Goal: Task Accomplishment & Management: Manage account settings

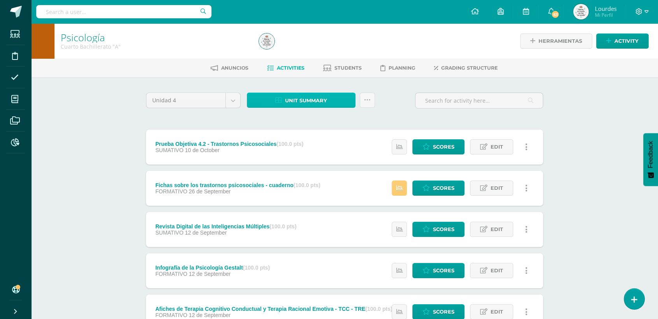
click at [316, 101] on span "Unit summary" at bounding box center [306, 100] width 42 height 14
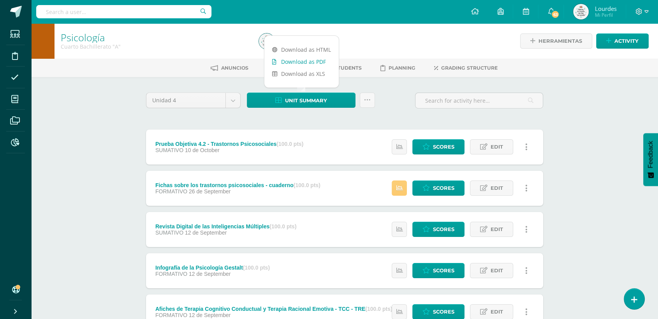
click at [311, 59] on link "Download as PDF" at bounding box center [301, 62] width 74 height 12
click at [428, 230] on icon at bounding box center [425, 229] width 7 height 7
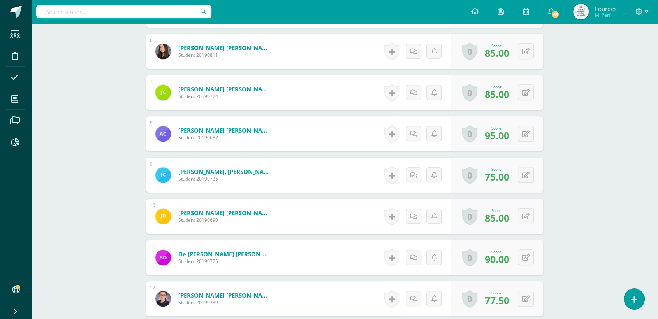
scroll to position [474, 0]
click at [524, 302] on button at bounding box center [531, 298] width 16 height 16
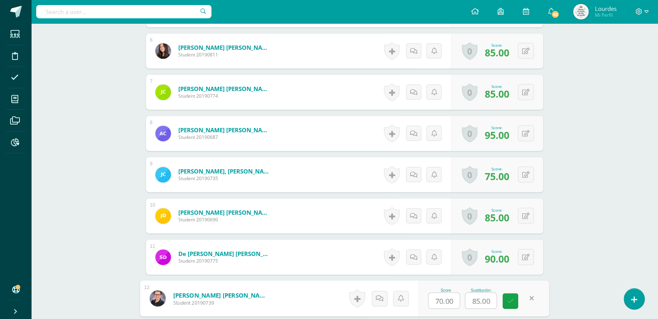
scroll to position [475, 0]
drag, startPoint x: 435, startPoint y: 299, endPoint x: 460, endPoint y: 298, distance: 24.1
click at [460, 298] on div "70.00" at bounding box center [444, 300] width 32 height 16
type input "80"
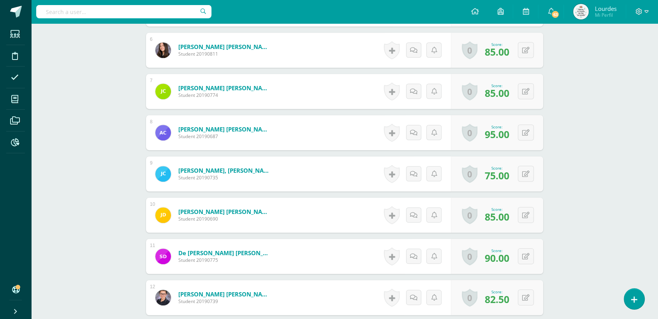
scroll to position [476, 0]
click at [525, 300] on button at bounding box center [531, 297] width 16 height 16
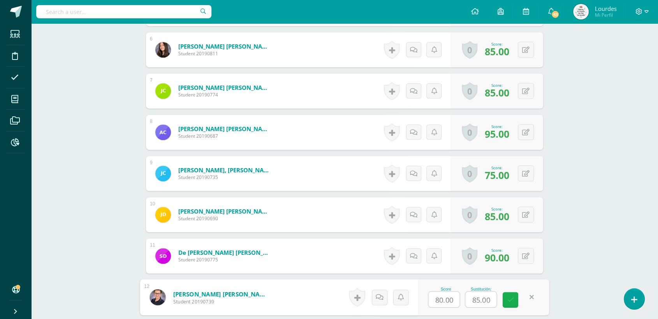
click at [506, 297] on link at bounding box center [510, 300] width 16 height 16
click at [504, 301] on icon at bounding box center [505, 300] width 7 height 7
click at [467, 302] on link "0" at bounding box center [473, 297] width 16 height 18
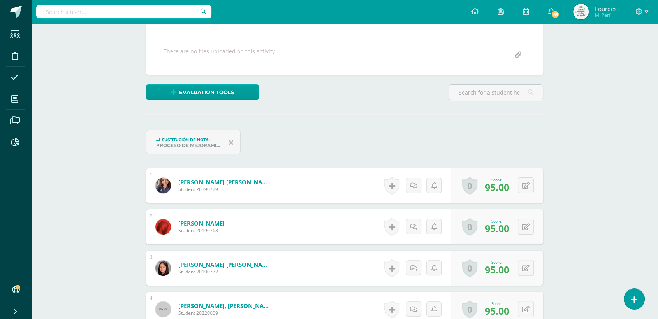
scroll to position [0, 0]
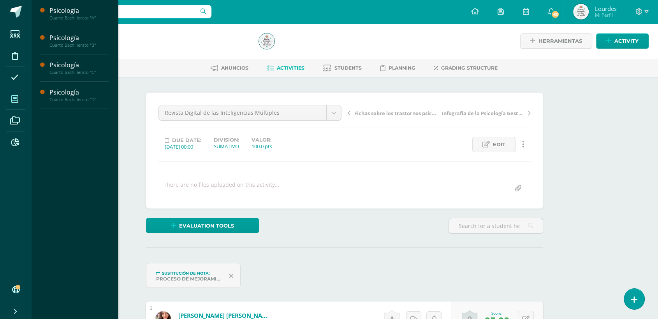
click at [16, 96] on icon at bounding box center [14, 99] width 7 height 8
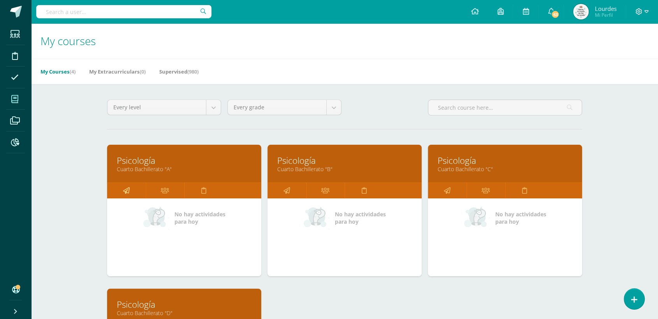
click at [125, 193] on icon at bounding box center [126, 190] width 7 height 15
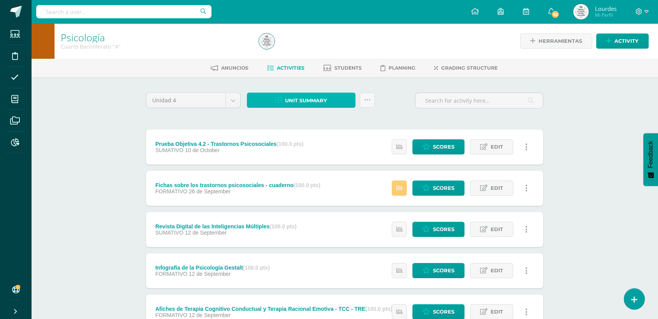
click at [290, 96] on span "Unit summary" at bounding box center [306, 100] width 42 height 14
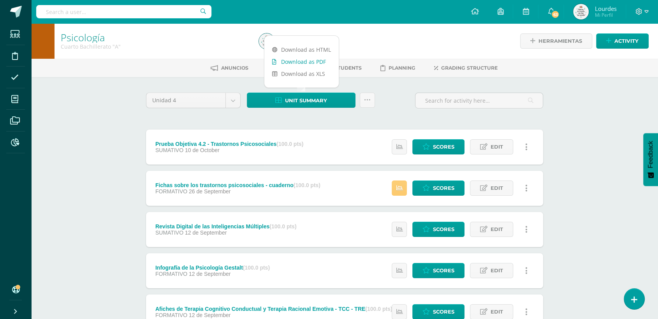
click at [290, 57] on link "Download as PDF" at bounding box center [301, 62] width 74 height 12
